Goal: Information Seeking & Learning: Check status

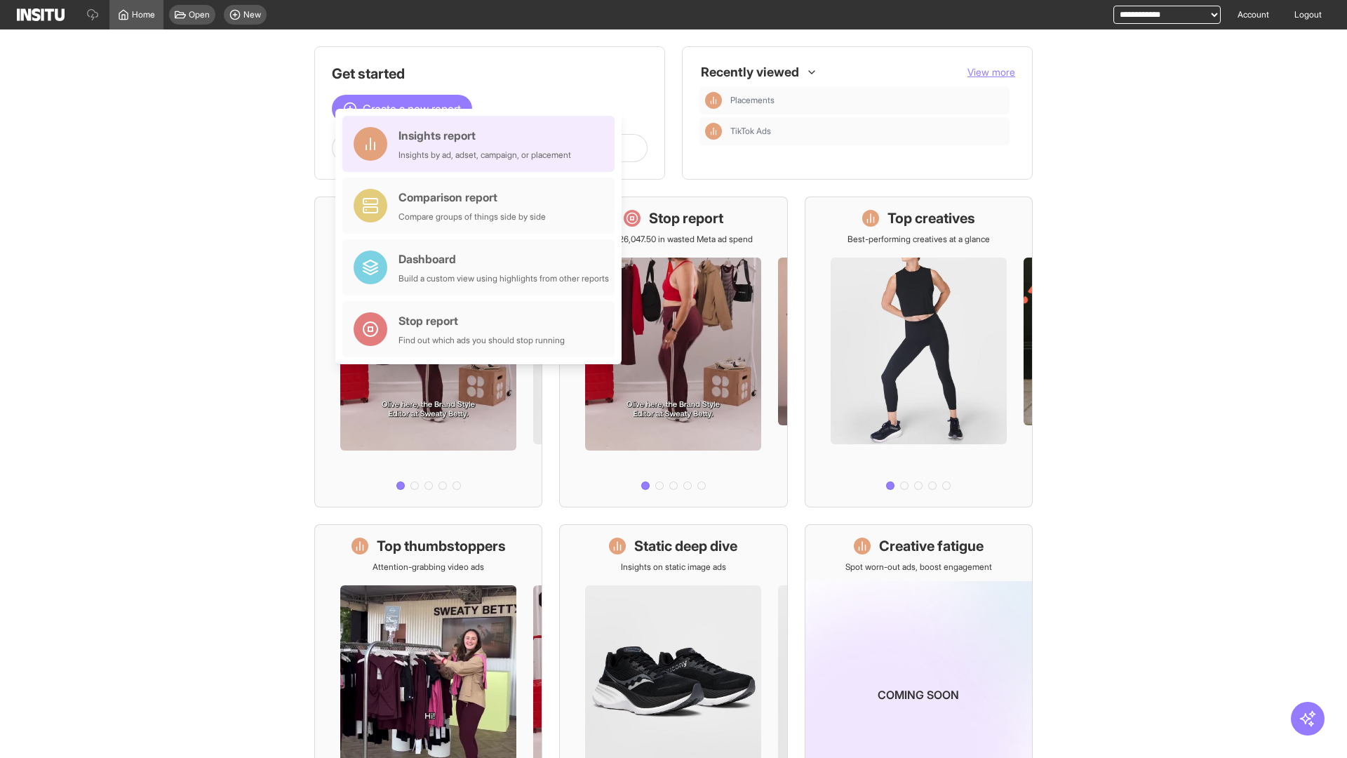
click at [482, 144] on div "Insights report Insights by ad, adset, campaign, or placement" at bounding box center [484, 144] width 173 height 34
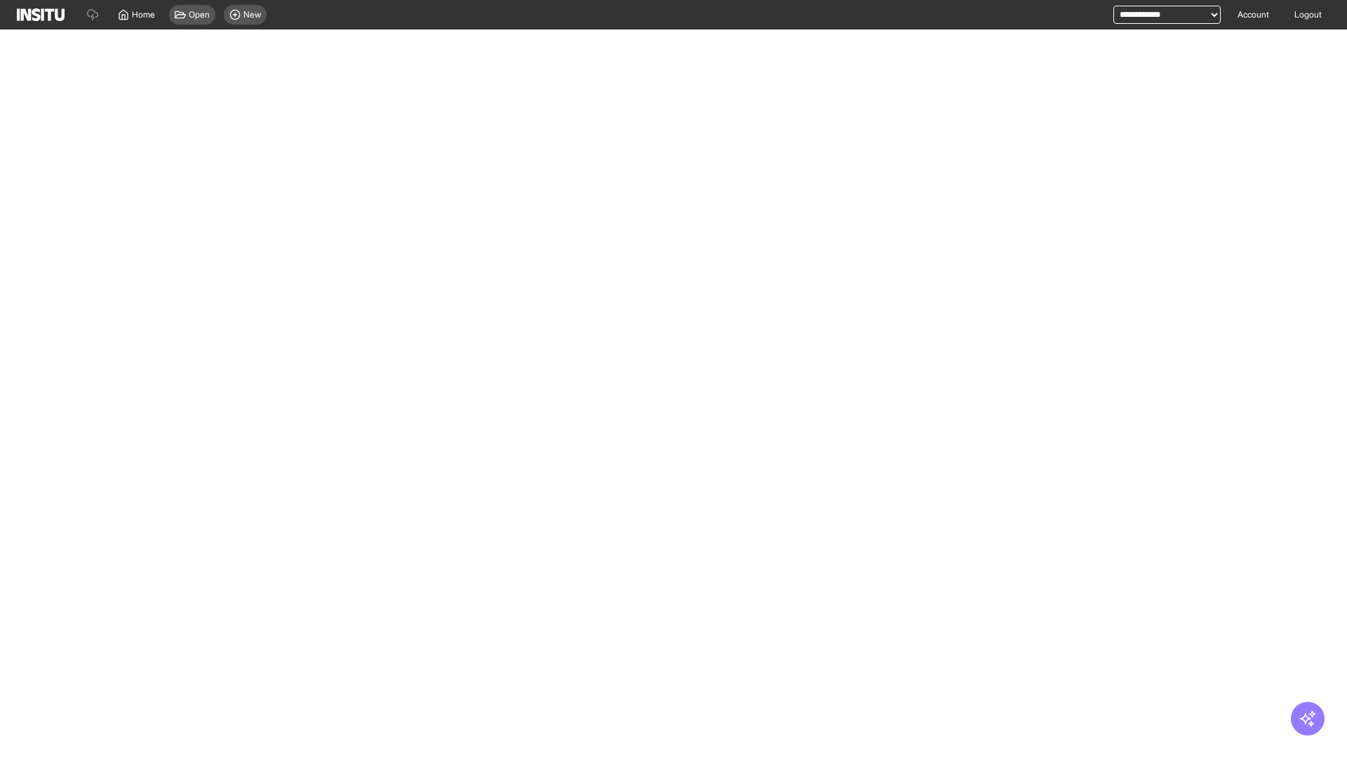
select select "**"
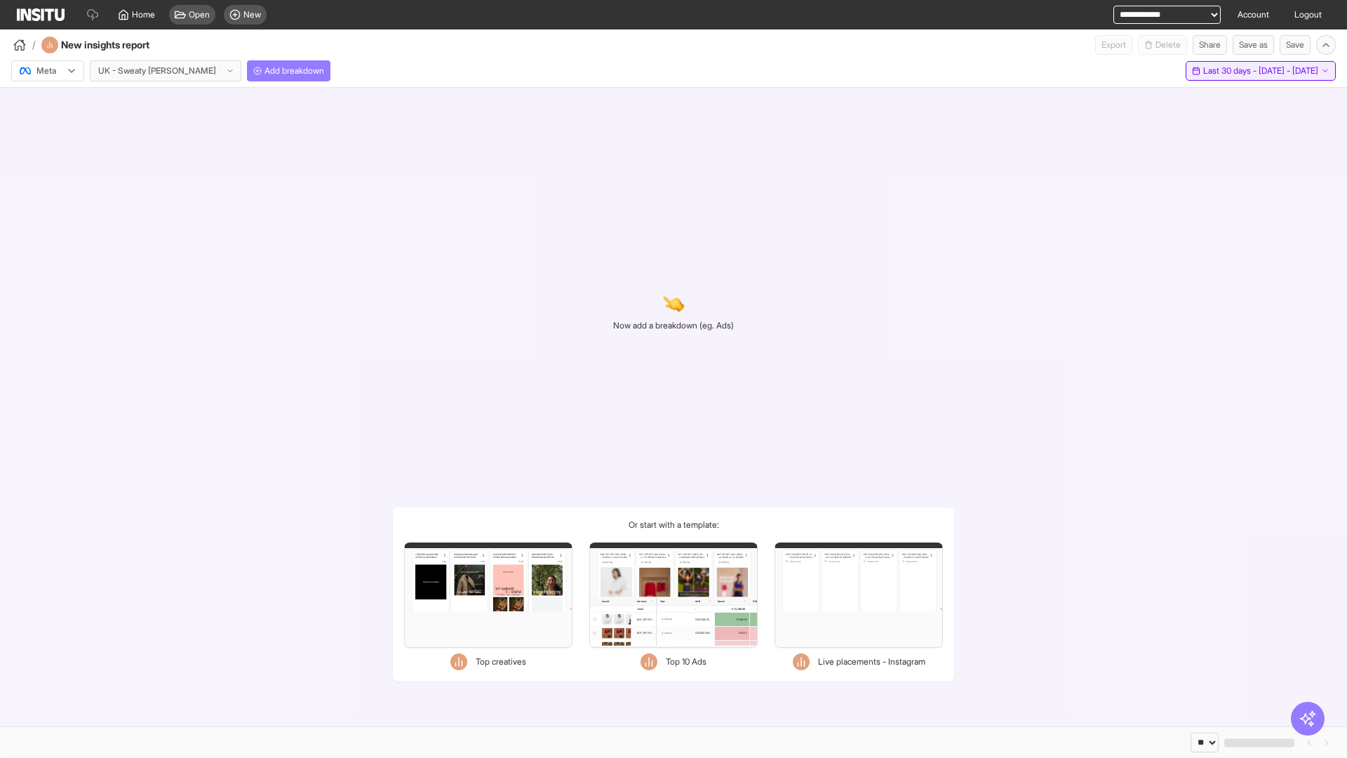
click at [1235, 71] on span "Last 30 days - [DATE] - [DATE]" at bounding box center [1260, 70] width 115 height 11
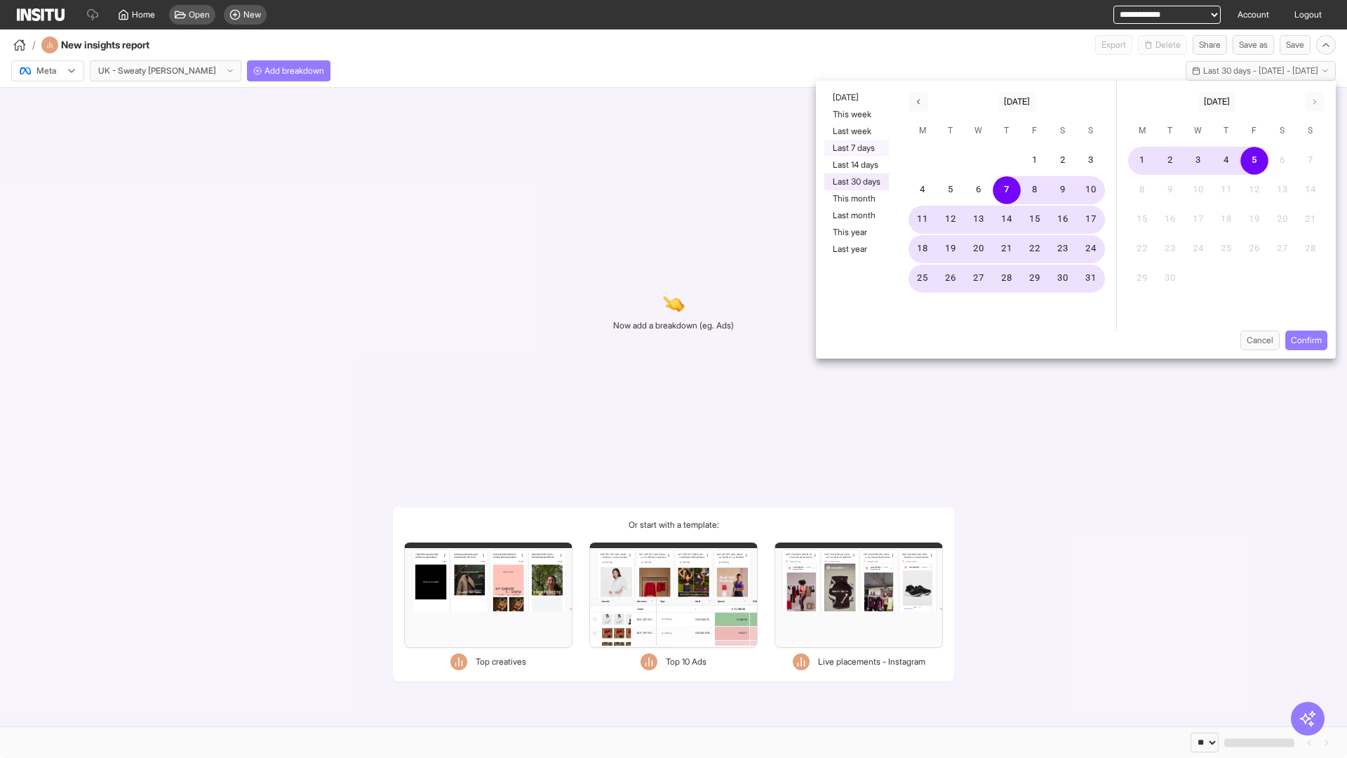
click at [855, 148] on button "Last 7 days" at bounding box center [856, 148] width 65 height 17
